Goal: Manage account settings

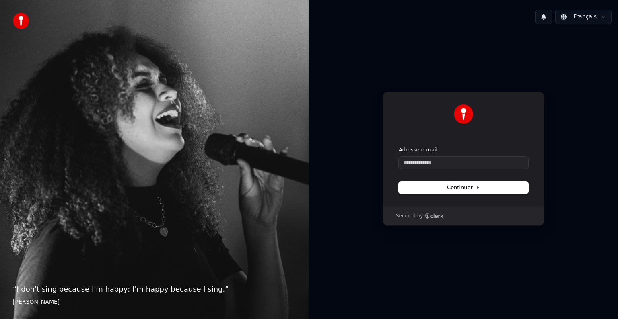
click at [545, 16] on button at bounding box center [543, 17] width 17 height 14
click at [544, 13] on button at bounding box center [543, 17] width 17 height 14
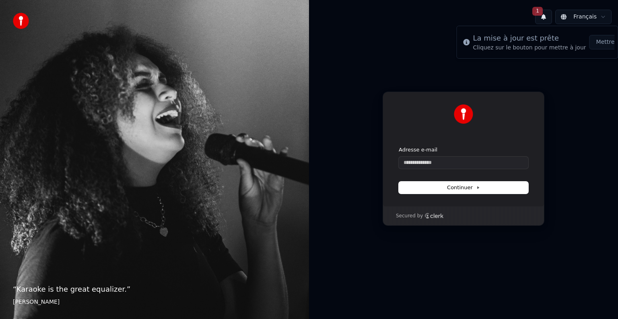
click at [544, 13] on button "1" at bounding box center [543, 17] width 17 height 14
click at [597, 43] on button "Mettre à Jour" at bounding box center [614, 42] width 50 height 14
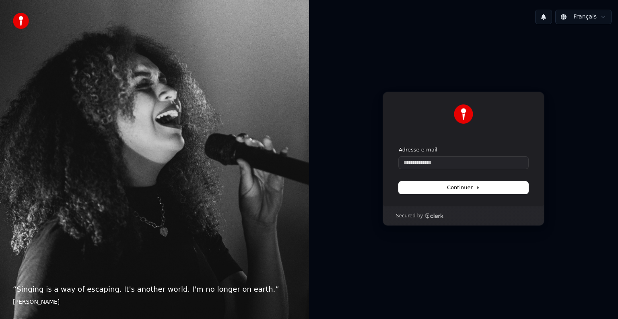
click at [544, 17] on button at bounding box center [543, 17] width 17 height 14
click at [544, 16] on button at bounding box center [543, 17] width 17 height 14
